Goal: Task Accomplishment & Management: Use online tool/utility

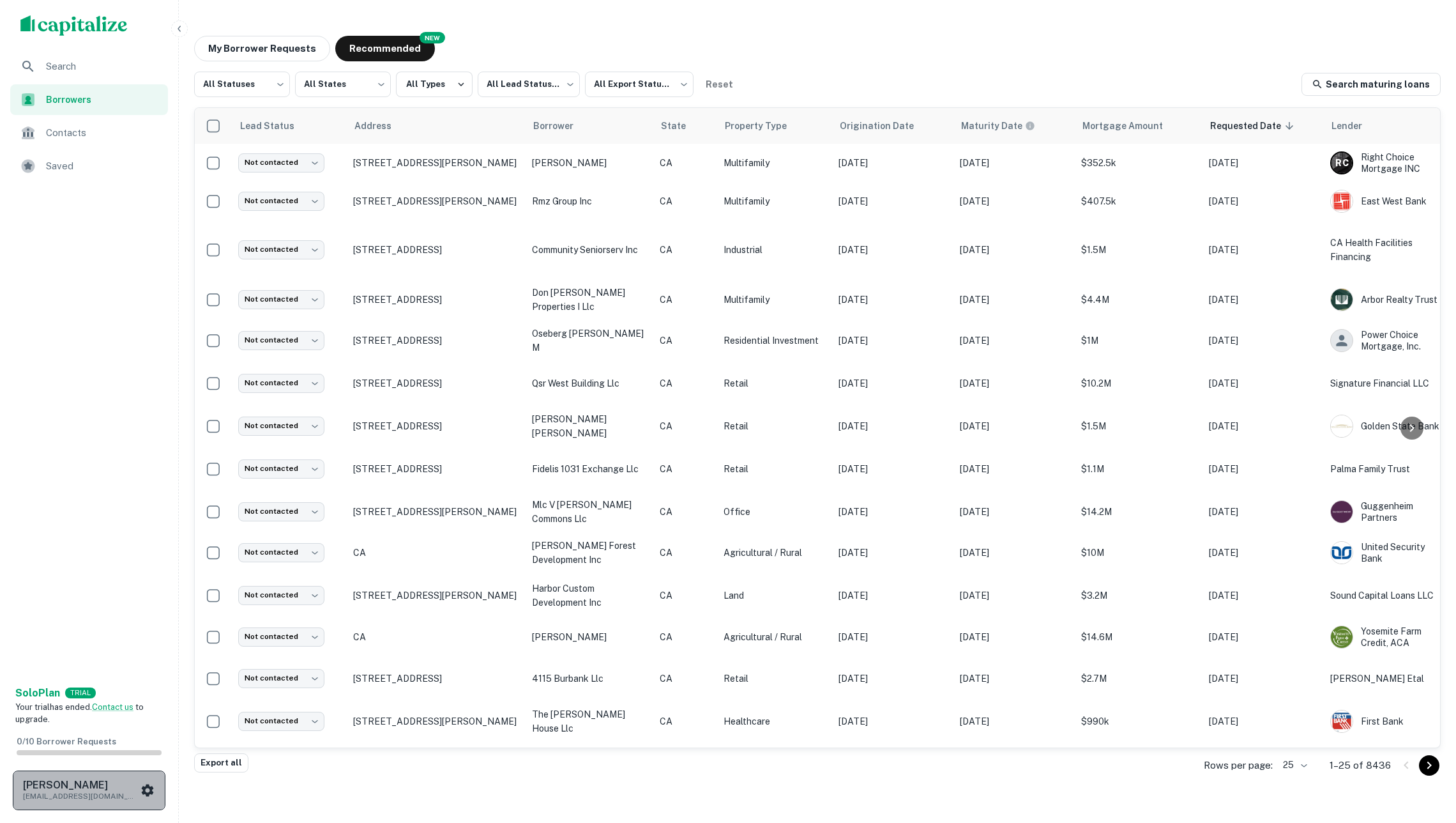
click at [118, 782] on h6 "[PERSON_NAME]" at bounding box center [81, 785] width 115 height 10
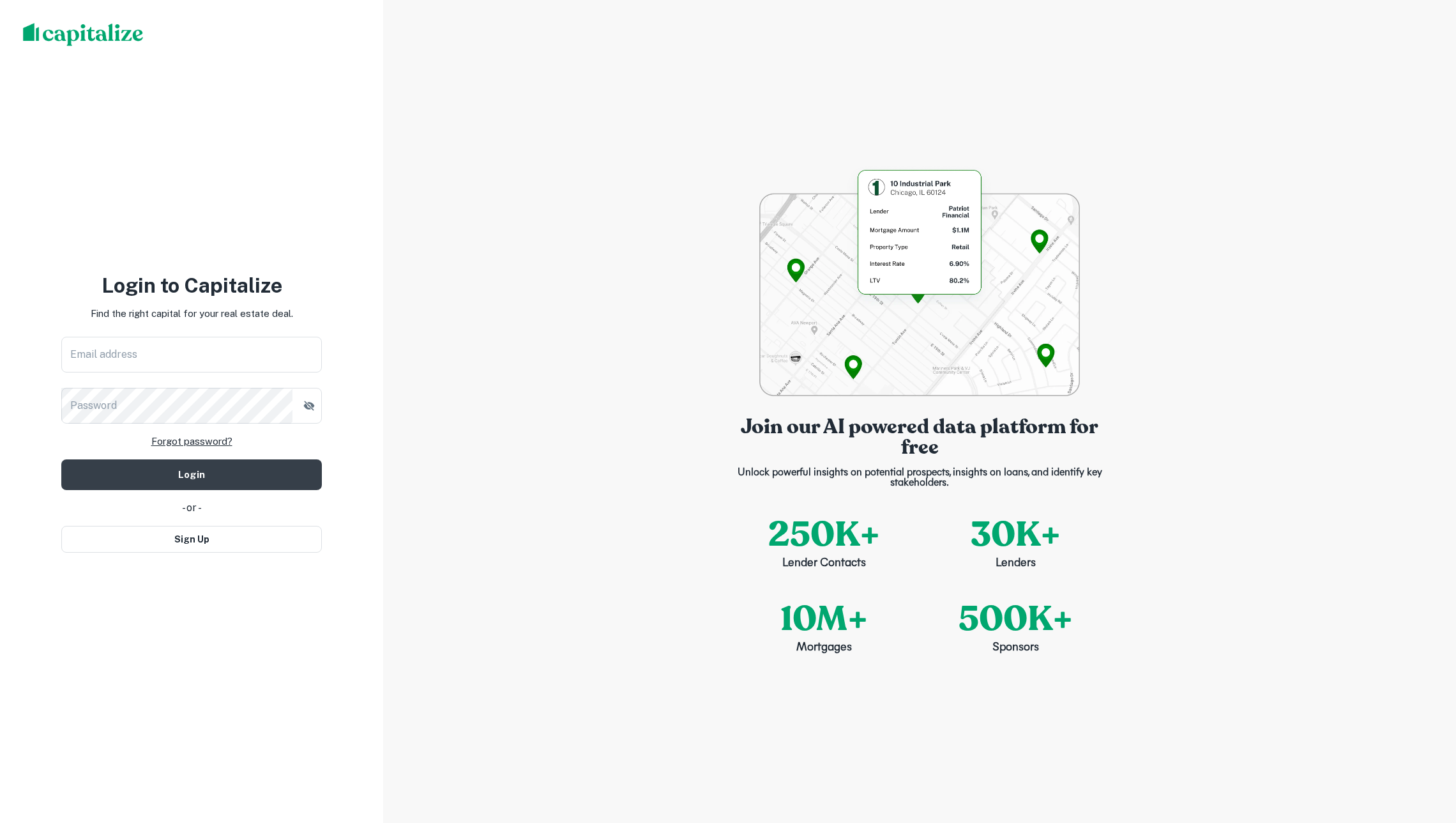
click at [188, 581] on div "Login to Capitalize Find the right capital for your real estate deal. Email add…" at bounding box center [191, 412] width 383 height 823
click at [139, 350] on input "Email address" at bounding box center [191, 354] width 261 height 36
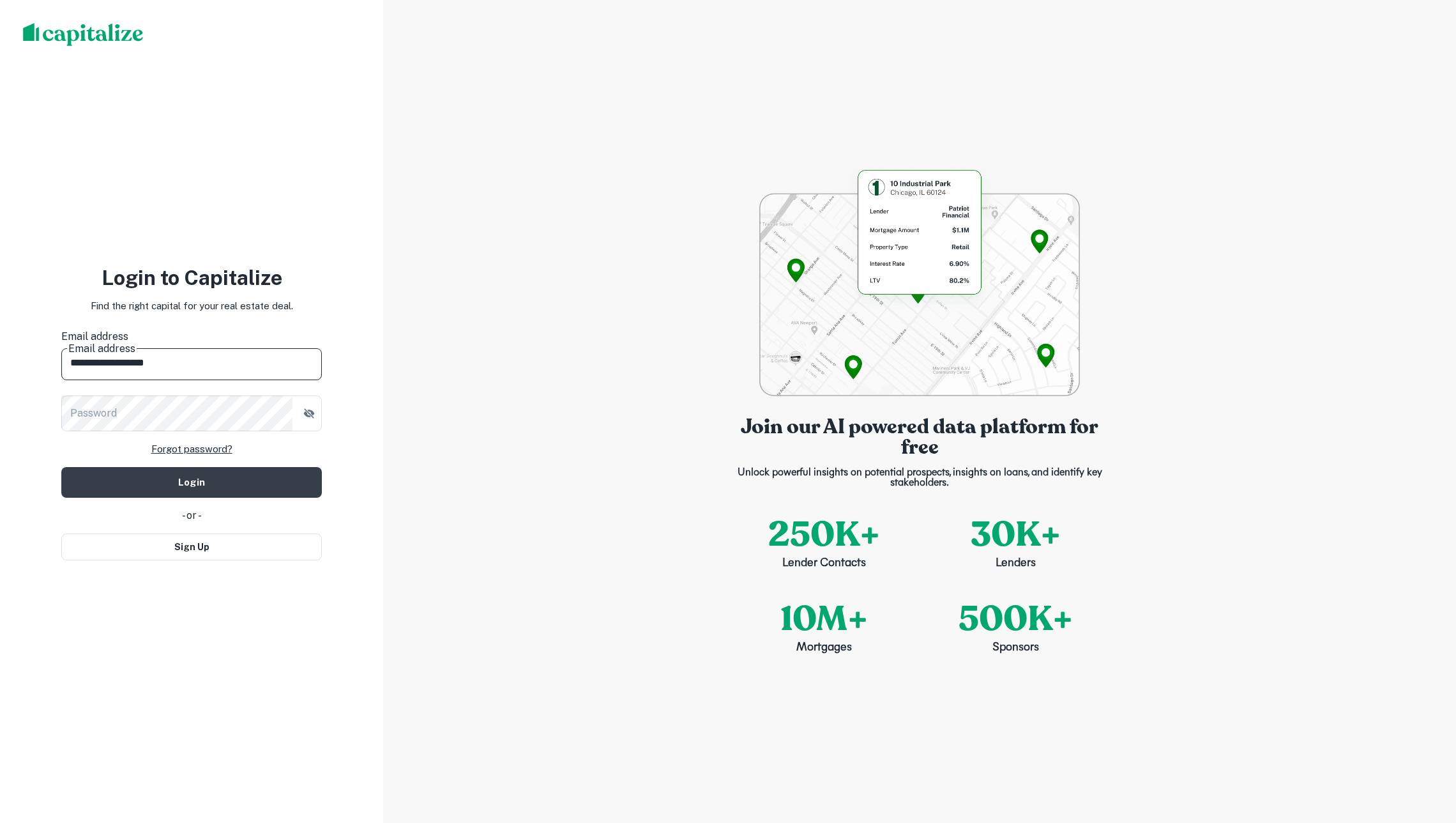
type input "**********"
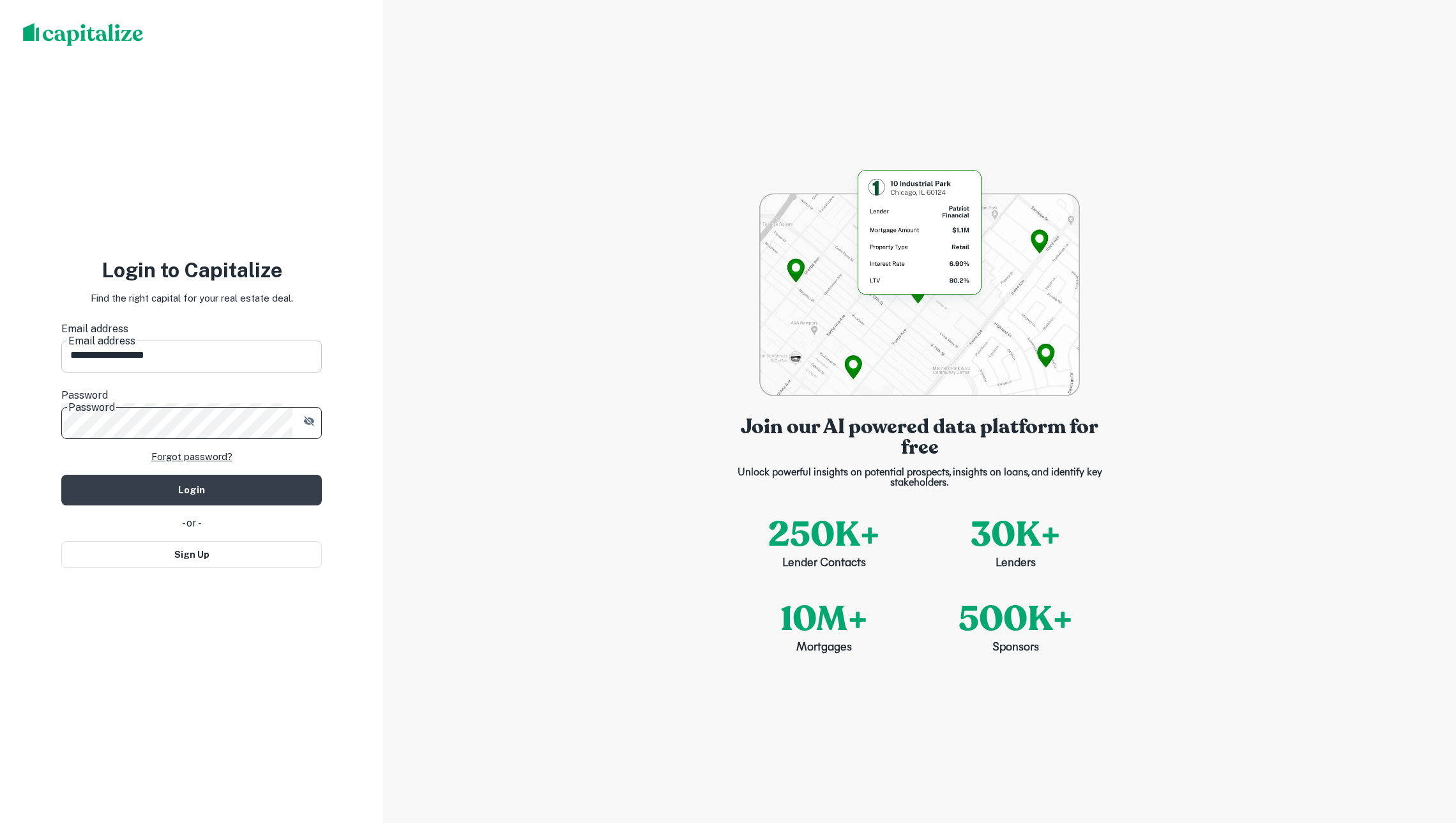
click at [191, 475] on button "Login" at bounding box center [191, 489] width 261 height 30
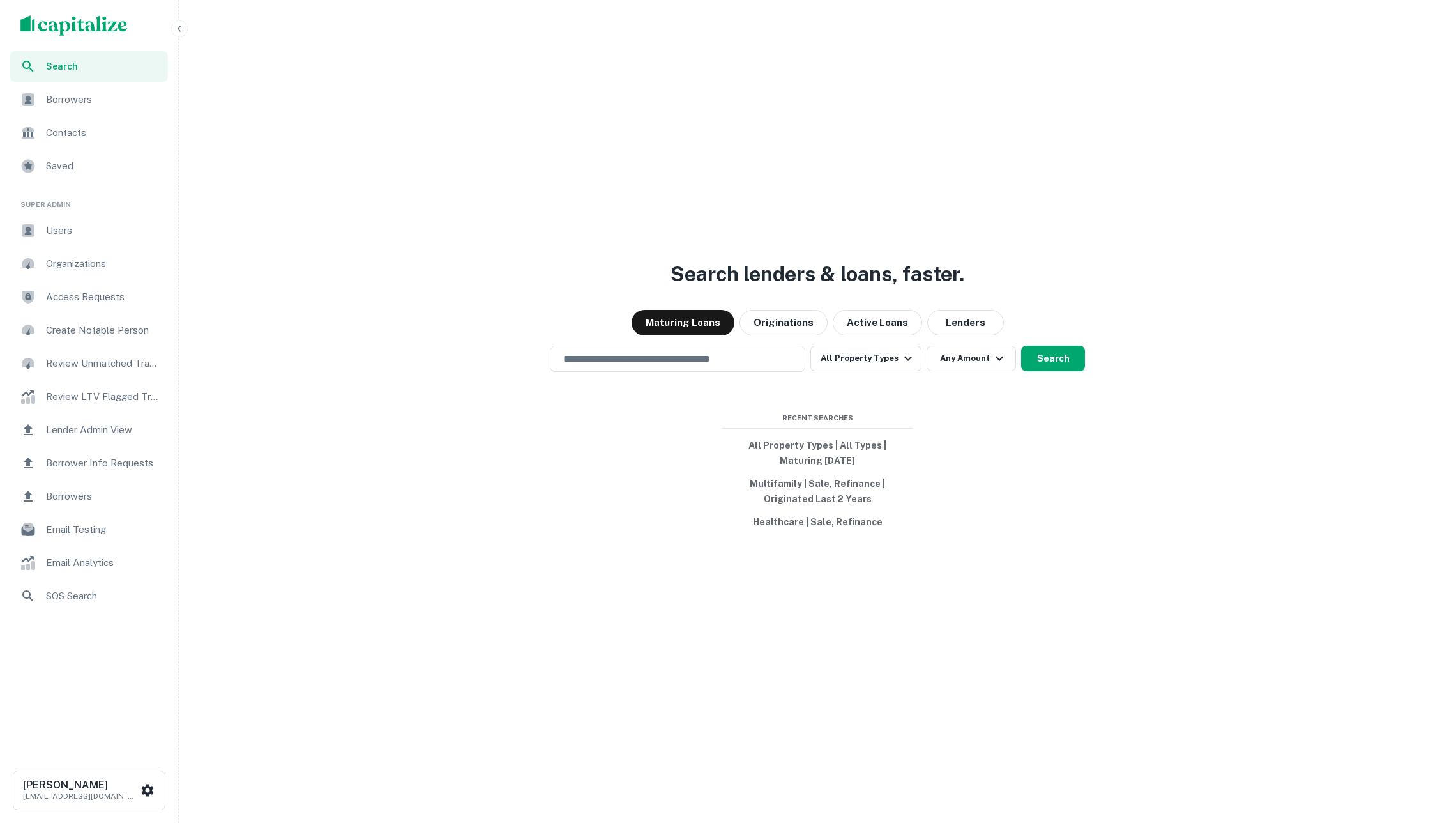
click at [69, 99] on span "Borrowers" at bounding box center [103, 100] width 114 height 16
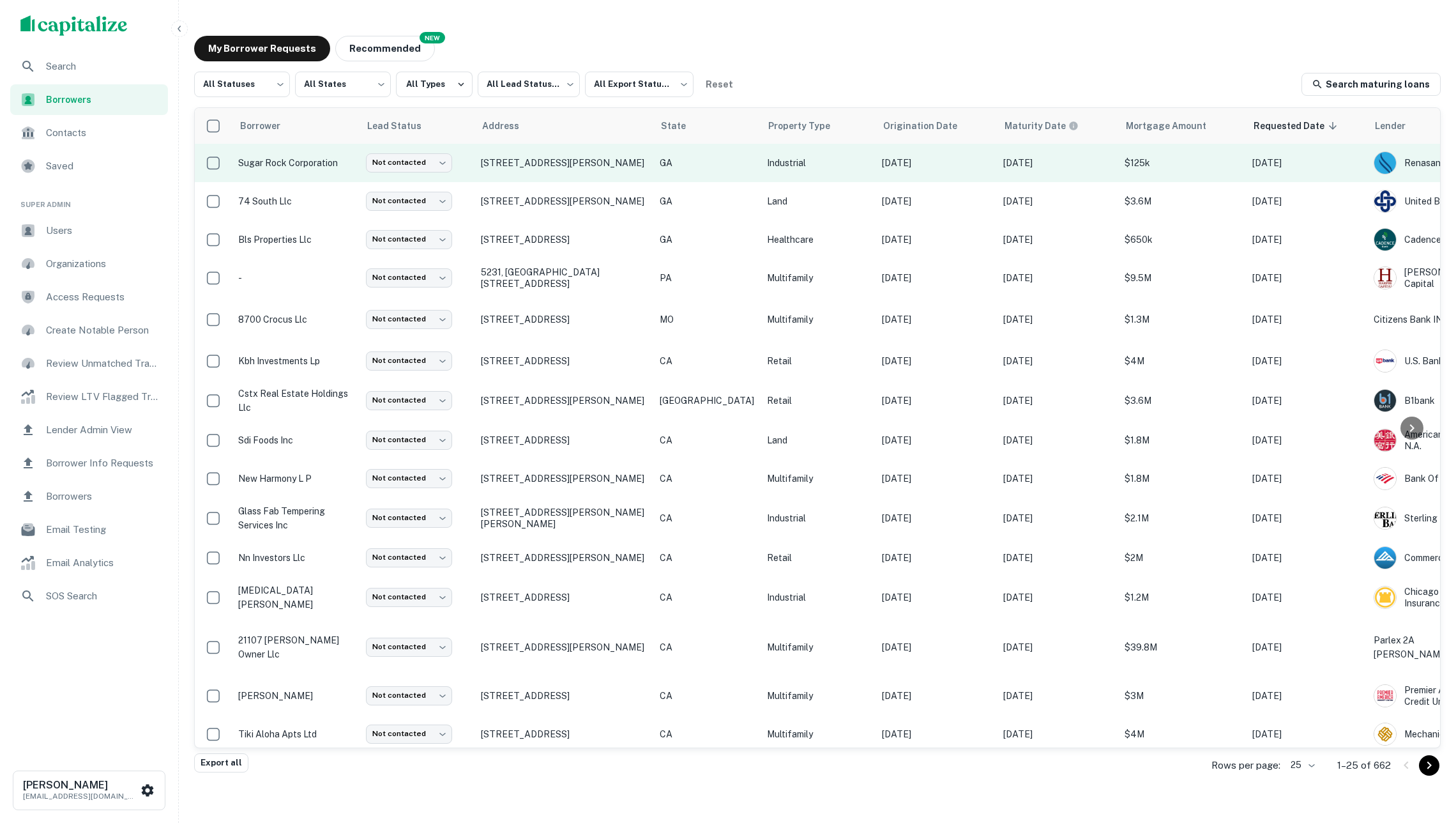
click at [343, 169] on p "sugar rock corporation" at bounding box center [295, 163] width 115 height 14
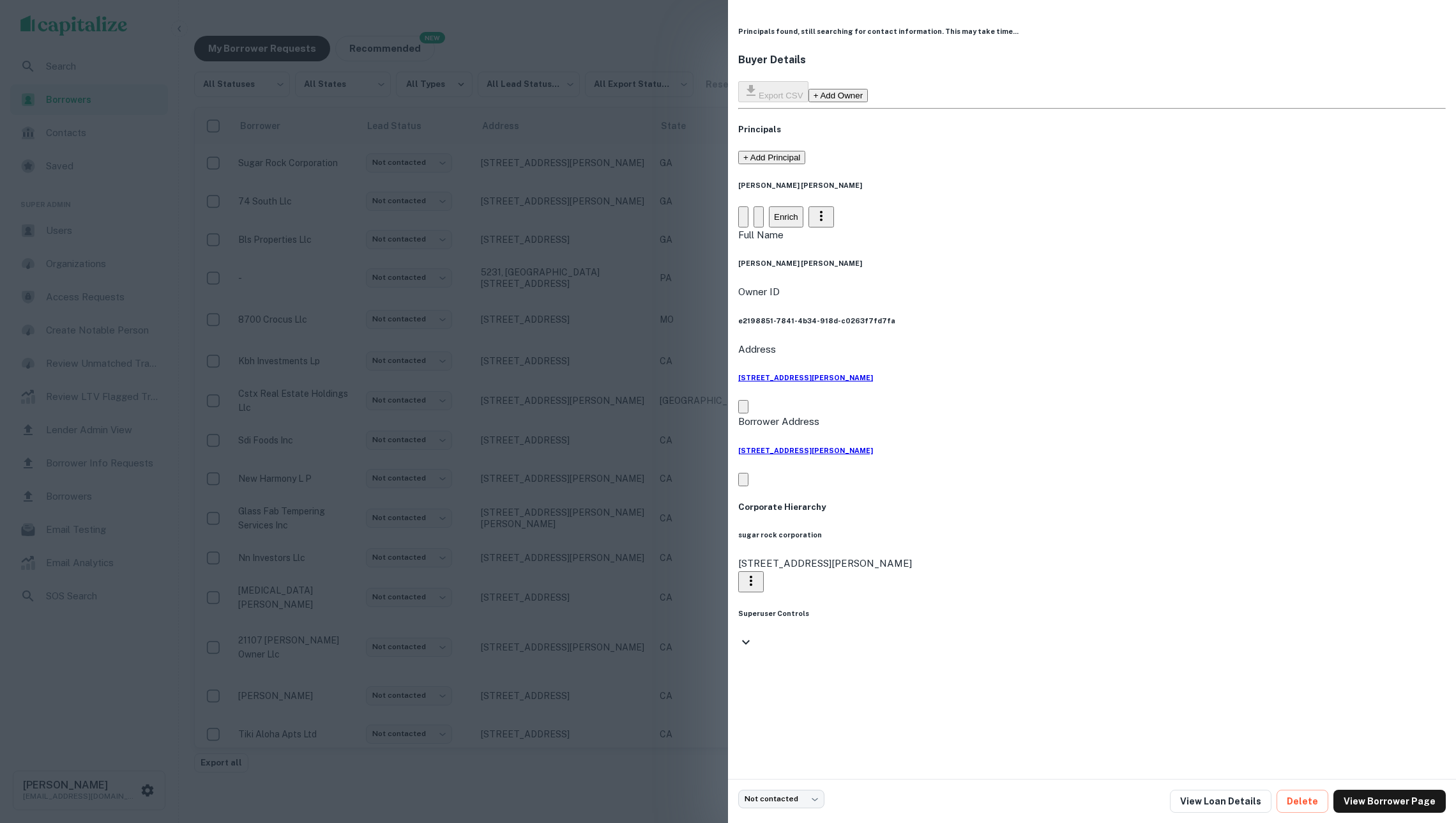
click at [804, 206] on button "Enrich" at bounding box center [786, 217] width 35 height 21
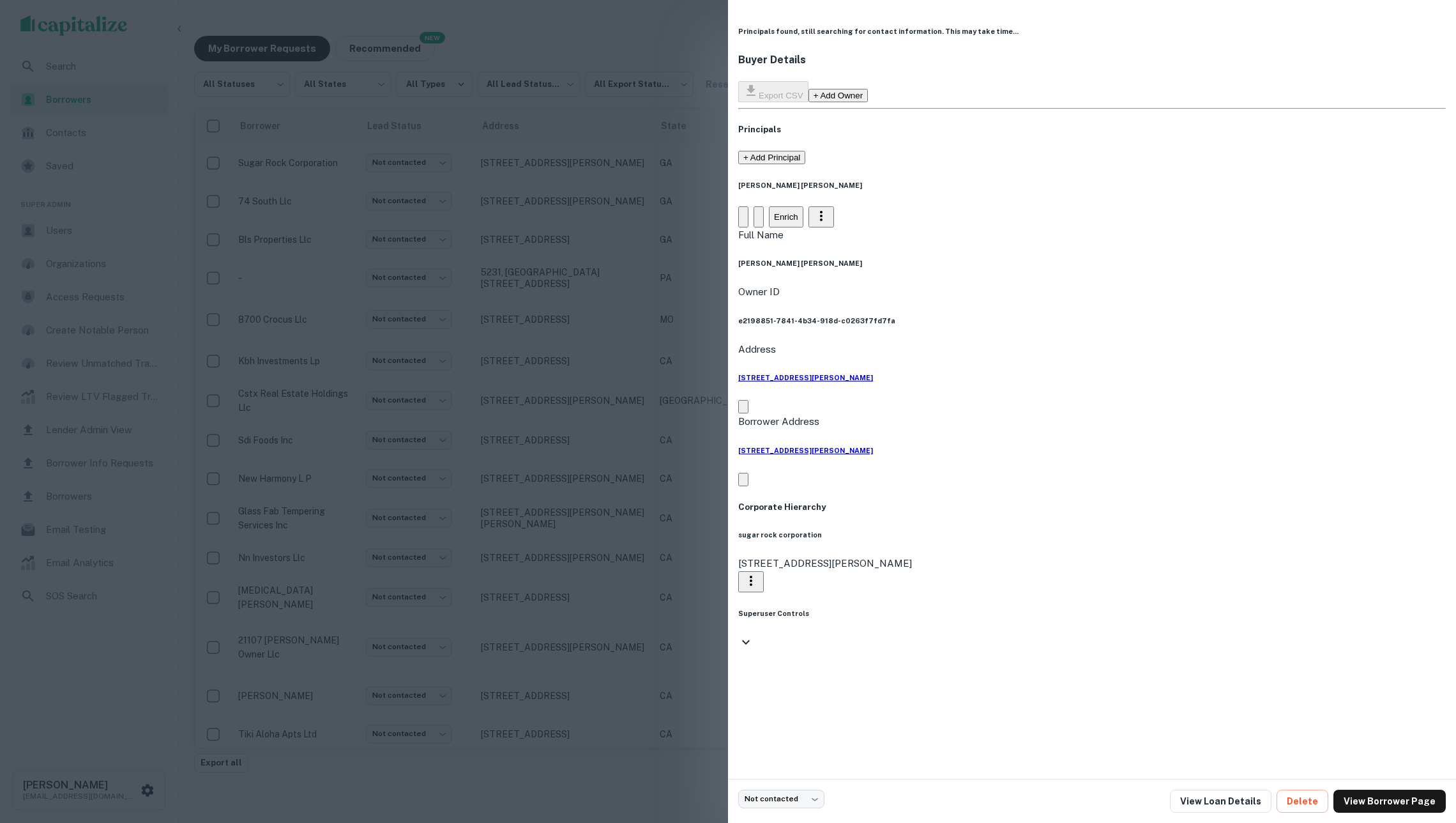
click at [804, 206] on button "Enrich" at bounding box center [786, 217] width 35 height 21
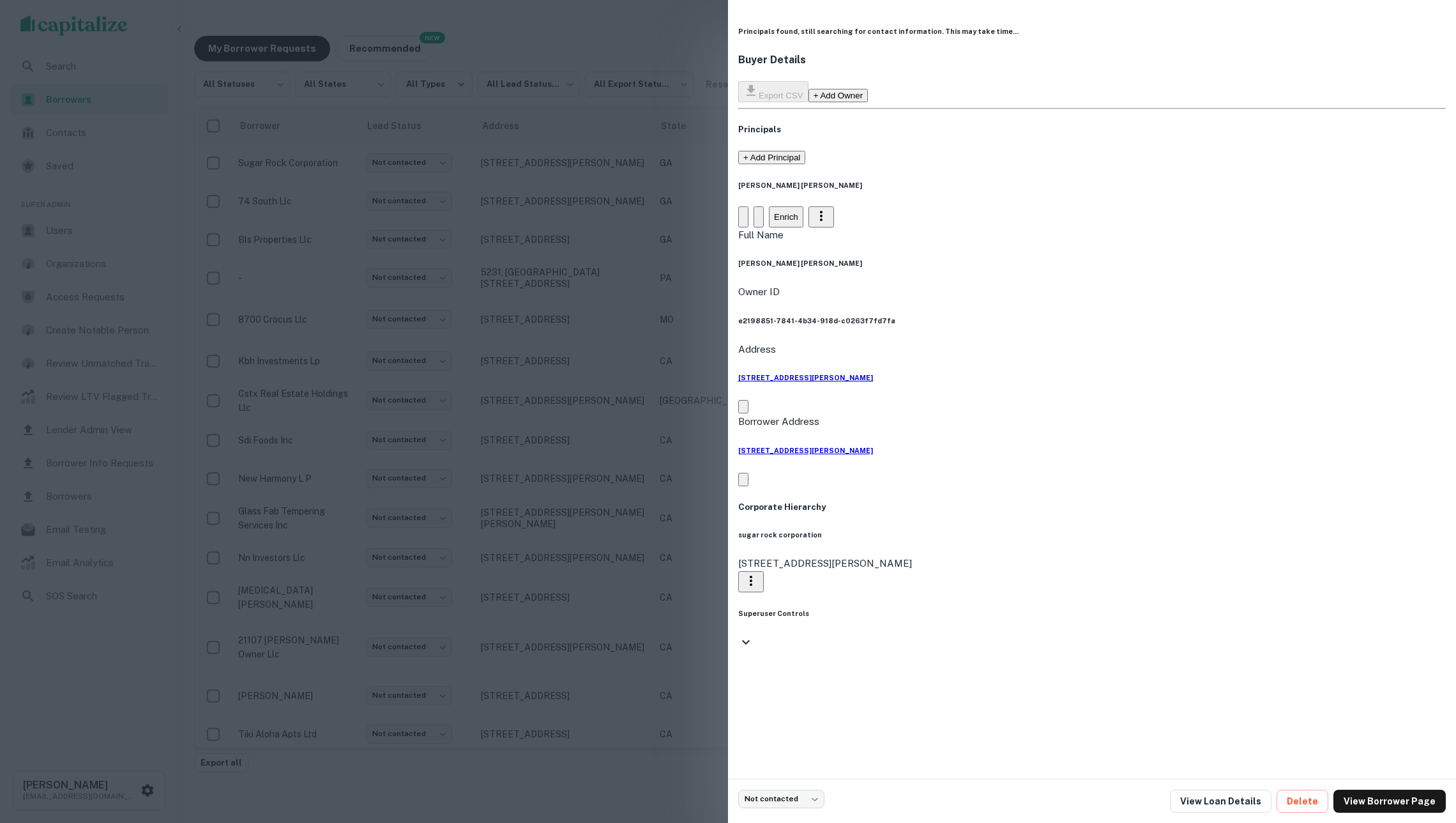
click at [804, 206] on button "Enrich" at bounding box center [786, 217] width 35 height 21
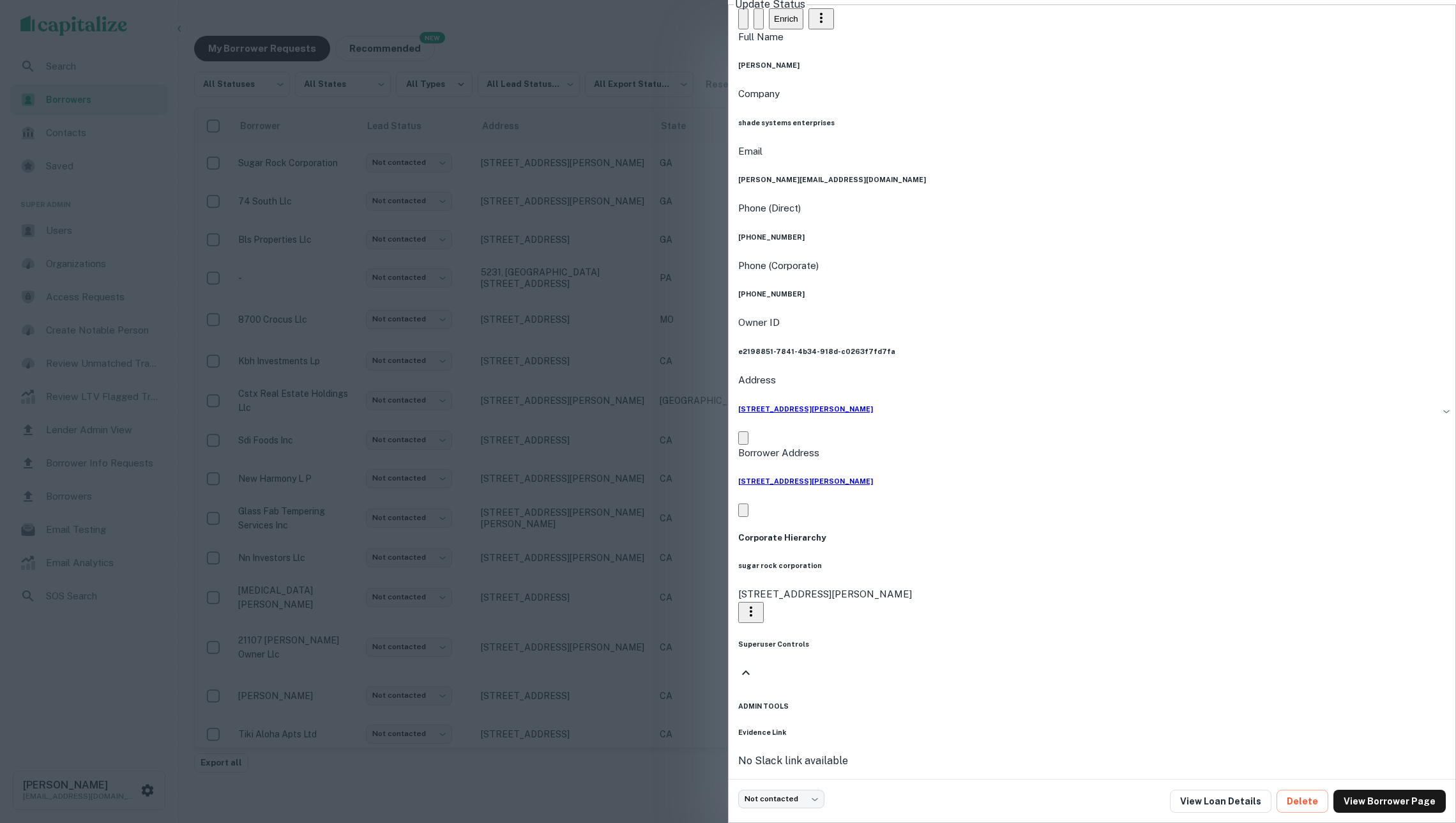
click at [828, 810] on h6 "Audit History" at bounding box center [1092, 815] width 708 height 10
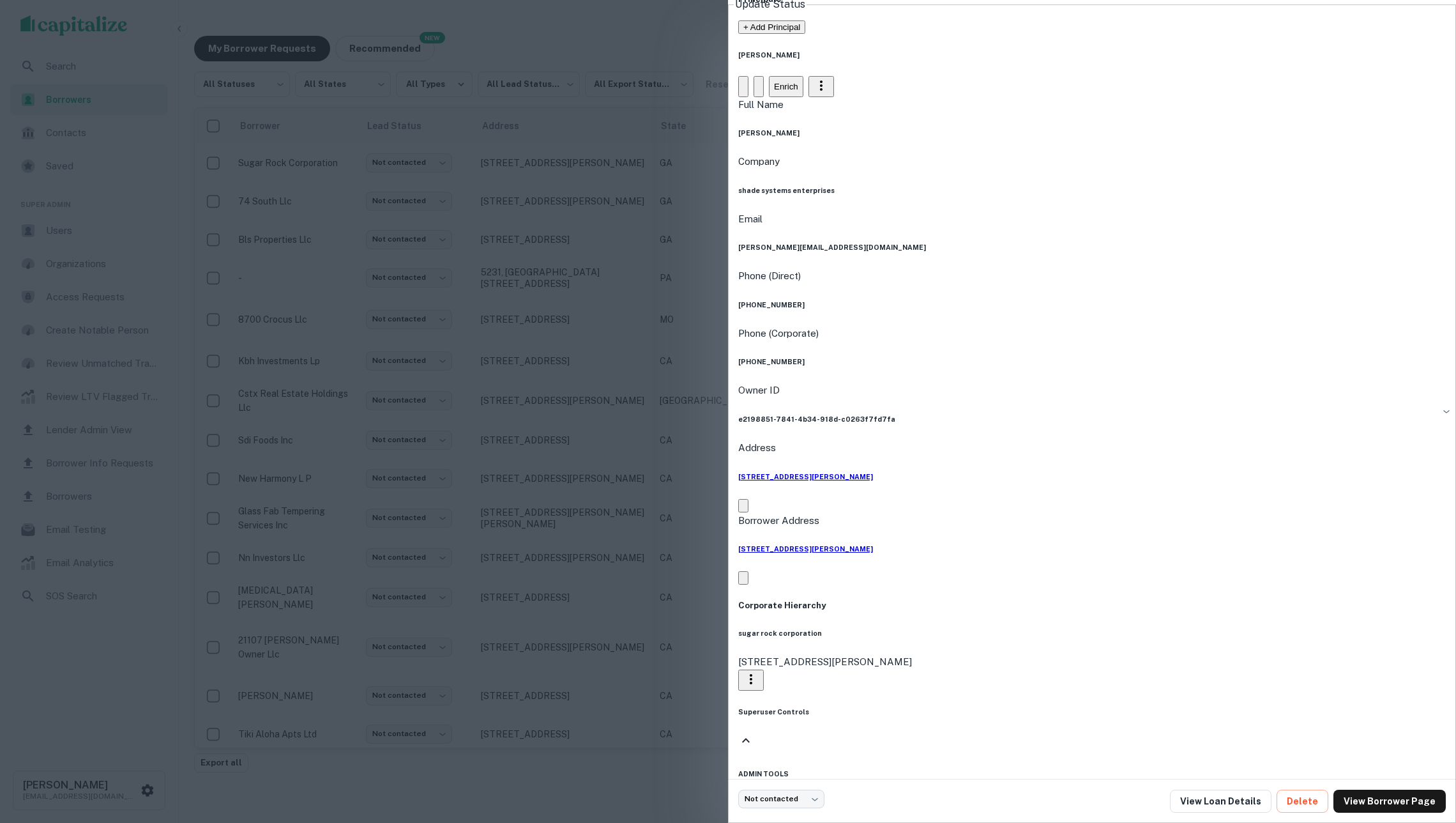
click at [898, 724] on body "Search Borrowers Contacts Saved Super Admin Users Organizations Access Requests…" at bounding box center [728, 412] width 1456 height 823
click at [743, 580] on icon "Copy Address" at bounding box center [743, 580] width 0 height 0
click at [1184, 215] on div "[PERSON_NAME] Enrich Full Name [PERSON_NAME] Company shade systems enterprises …" at bounding box center [1092, 318] width 708 height 536
click at [1364, 805] on link "View Borrower Page" at bounding box center [1390, 801] width 113 height 23
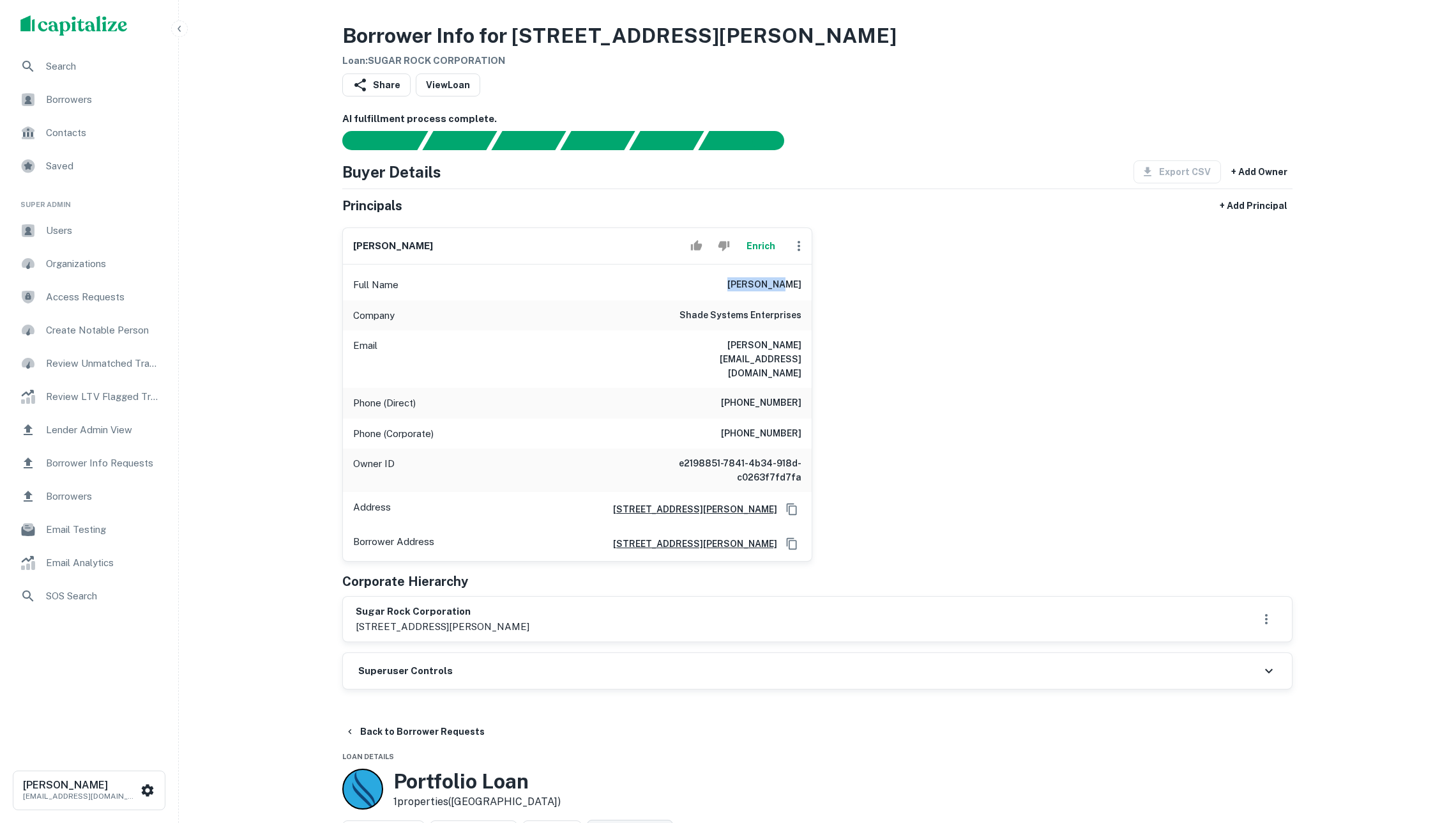
drag, startPoint x: 754, startPoint y: 298, endPoint x: 812, endPoint y: 295, distance: 58.1
click at [812, 295] on div "[PERSON_NAME] Enrich Full Name [PERSON_NAME] Company shade systems enterprises …" at bounding box center [812, 389] width 961 height 344
copy h6 "[PERSON_NAME]"
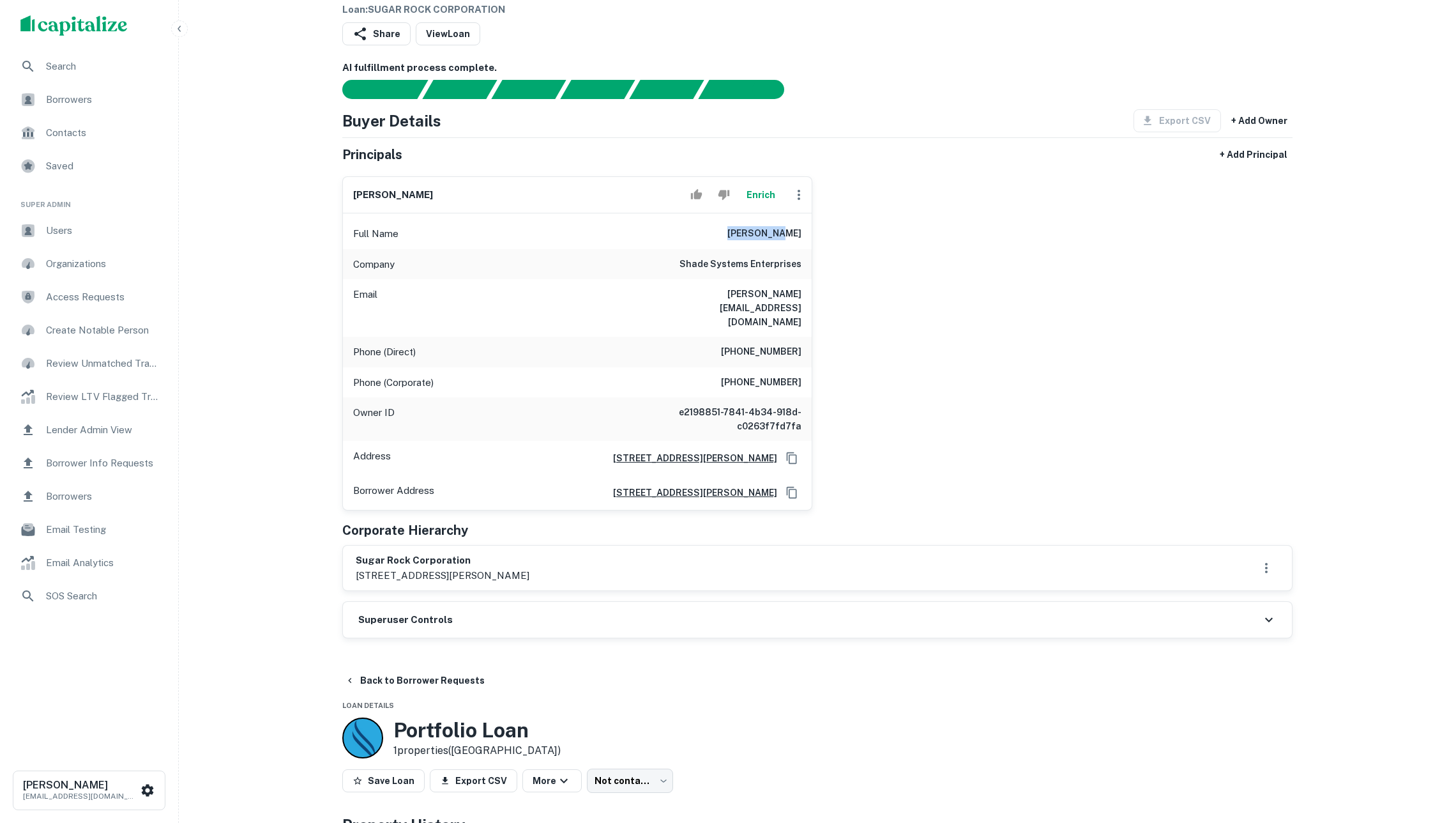
scroll to position [82, 0]
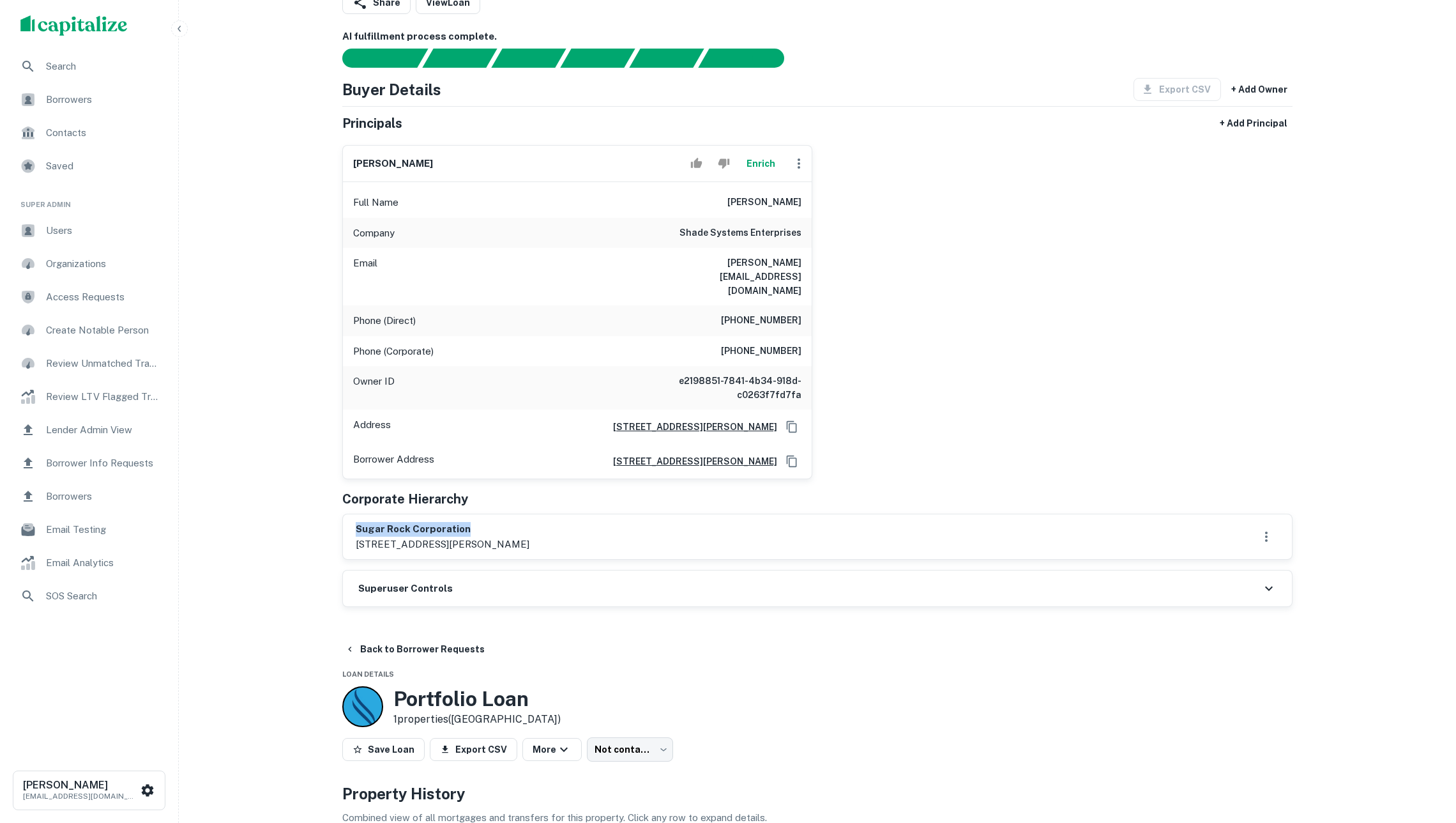
drag, startPoint x: 355, startPoint y: 520, endPoint x: 498, endPoint y: 517, distance: 143.0
click at [498, 517] on div "sugar rock corporation 130 walter way, fayetteville, ga, 30214" at bounding box center [818, 537] width 949 height 45
copy h6 "sugar rock corporation"
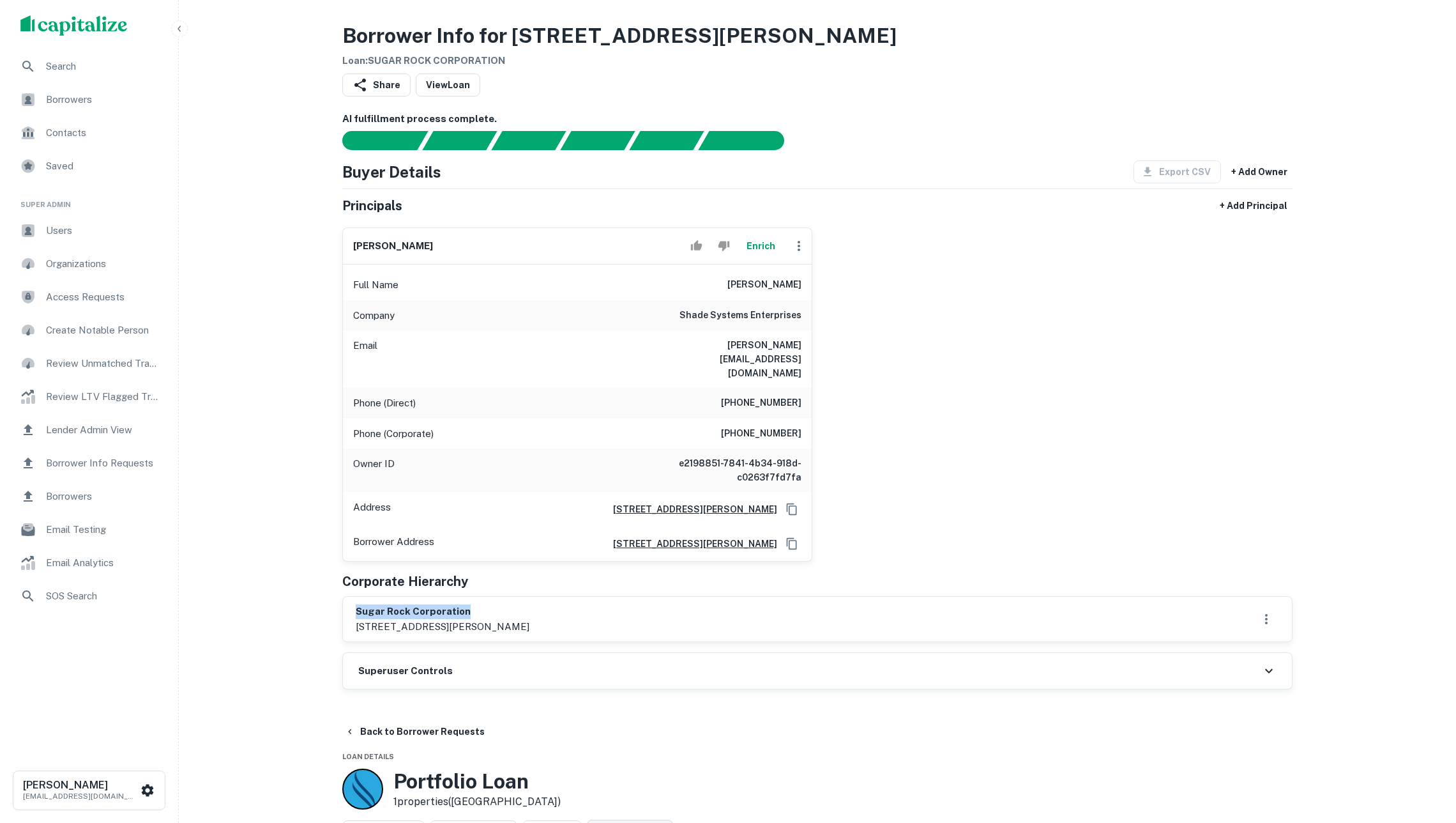
scroll to position [0, 0]
drag, startPoint x: 355, startPoint y: 613, endPoint x: 540, endPoint y: 614, distance: 185.0
click at [540, 614] on div "sugar rock corporation 130 walter way, fayetteville, ga, 30214" at bounding box center [818, 619] width 949 height 45
copy p "[STREET_ADDRESS][PERSON_NAME]"
